Goal: Information Seeking & Learning: Learn about a topic

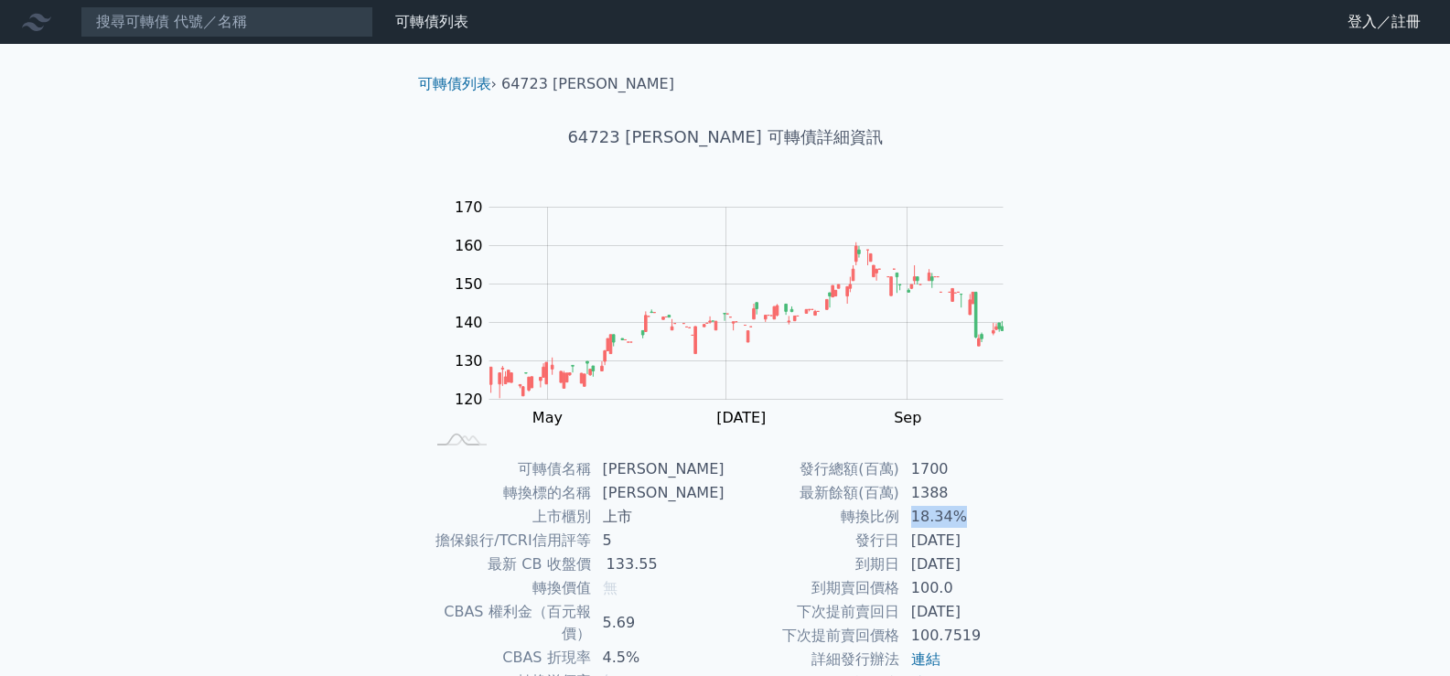
drag, startPoint x: 911, startPoint y: 525, endPoint x: 965, endPoint y: 521, distance: 55.1
click at [965, 521] on td "18.34%" at bounding box center [962, 517] width 125 height 24
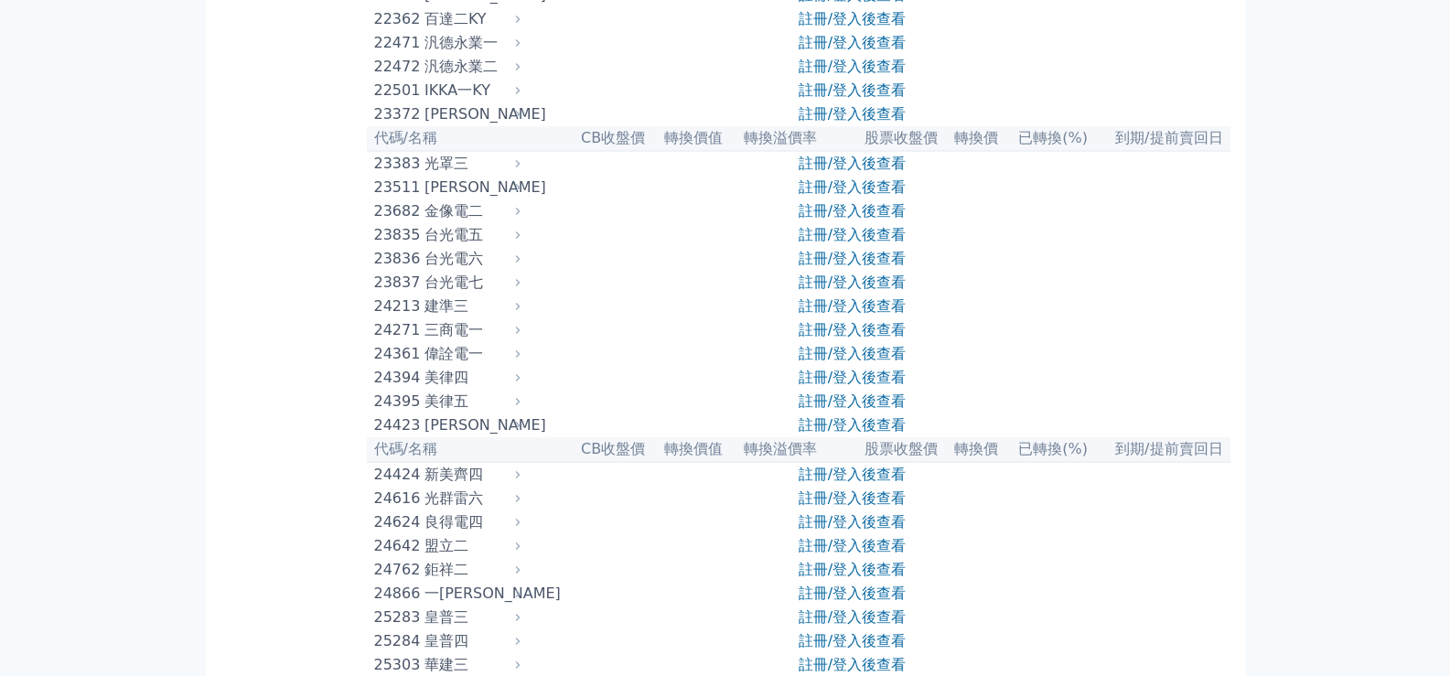
scroll to position [1556, 0]
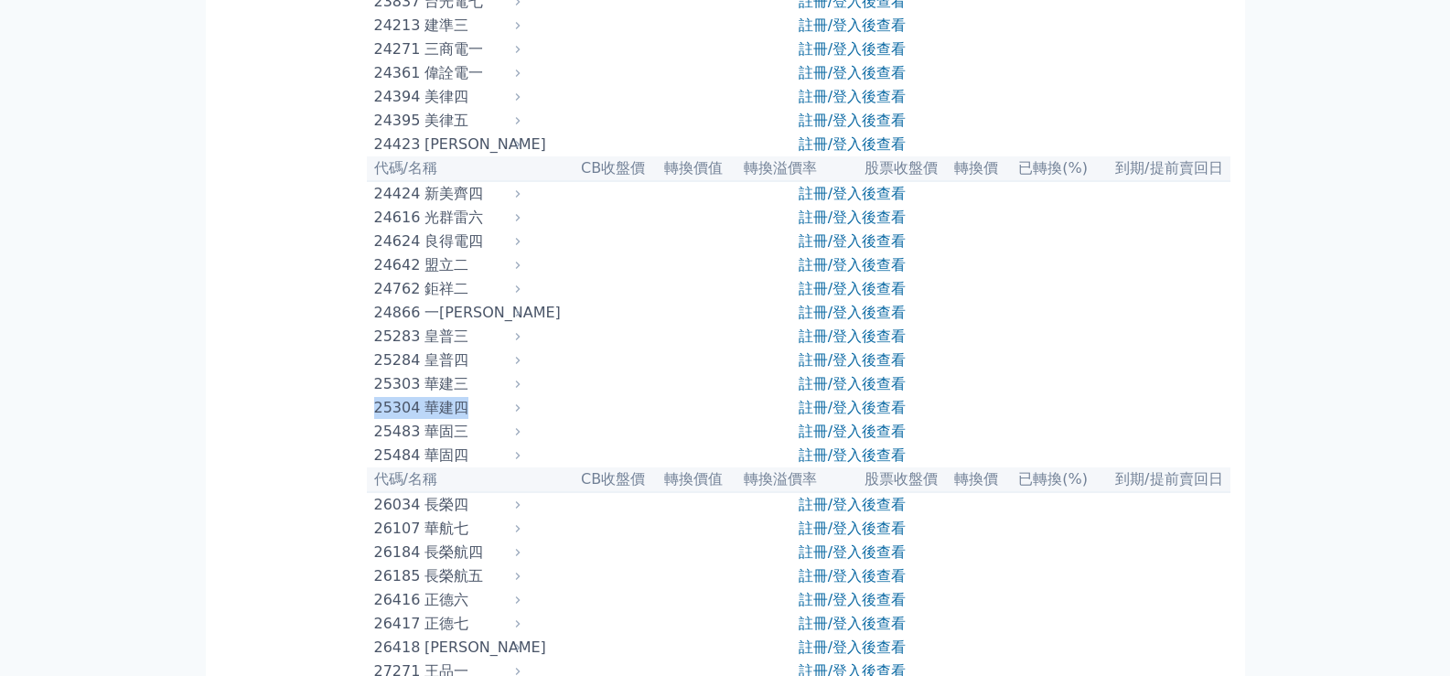
drag, startPoint x: 482, startPoint y: 548, endPoint x: 375, endPoint y: 546, distance: 107.1
click at [375, 419] on div "25304 華建四" at bounding box center [443, 408] width 138 height 22
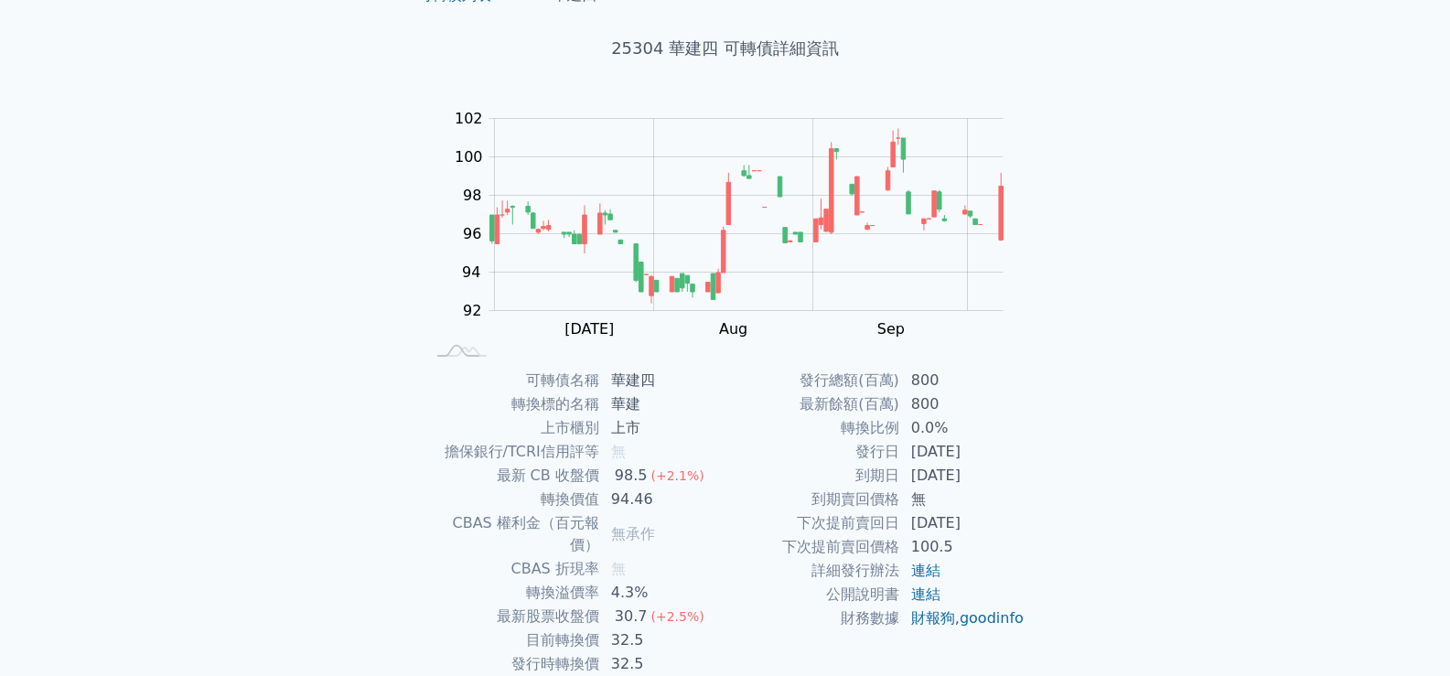
scroll to position [171, 0]
